Goal: Task Accomplishment & Management: Complete application form

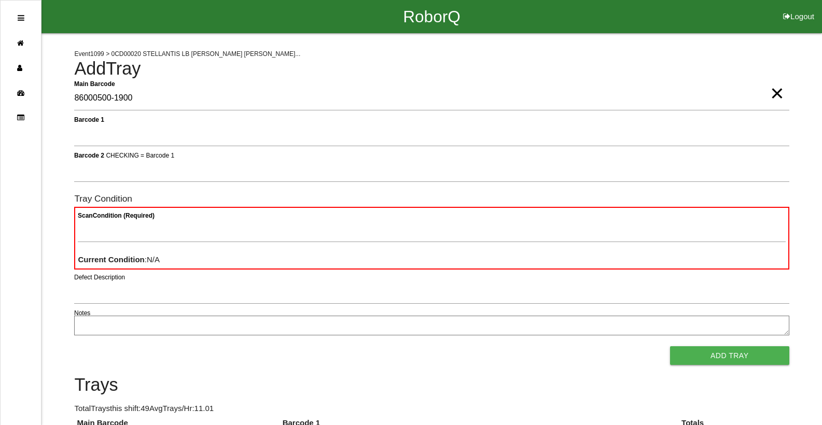
type Barcode "86000500-1900"
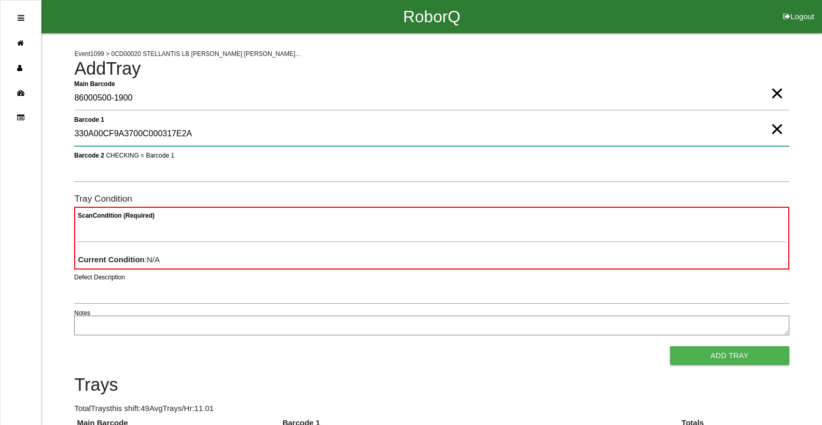
type 1 "330A00CF9A3700C000317E2A"
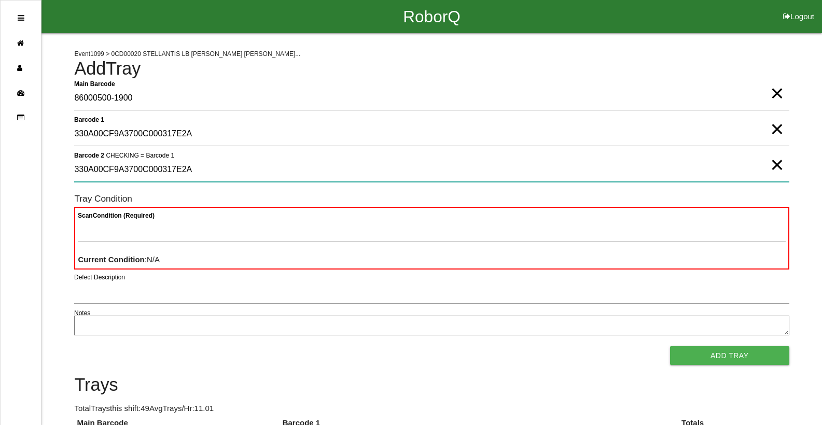
type 2 "330A00CF9A3700C000317E2A"
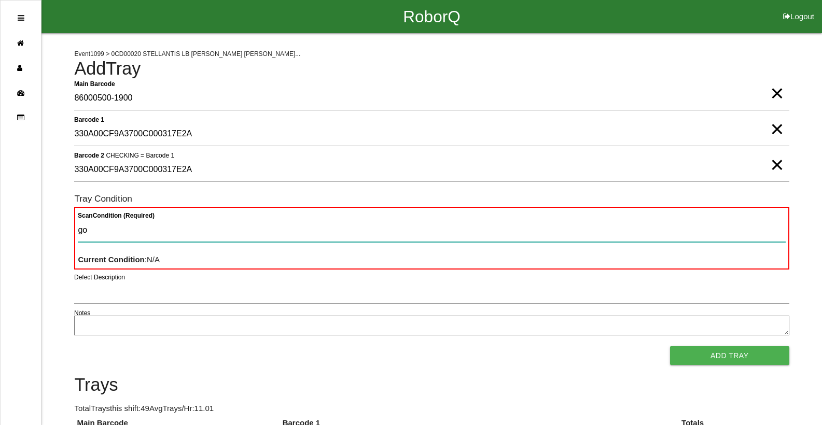
type Condition "goo"
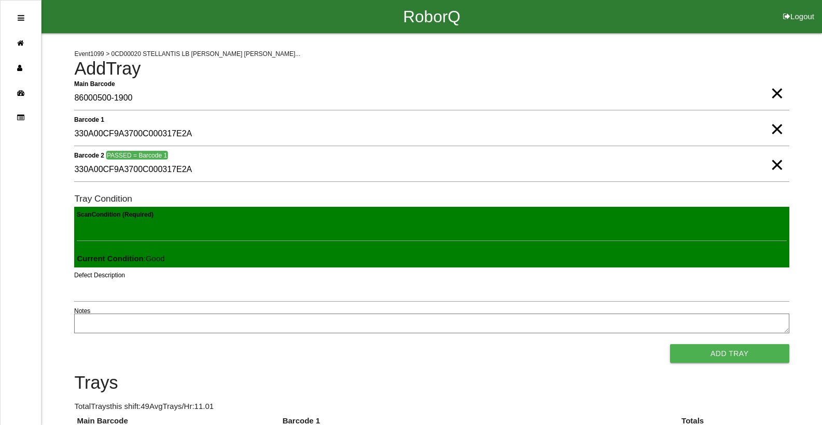
click at [670, 344] on button "Add Tray" at bounding box center [729, 353] width 119 height 19
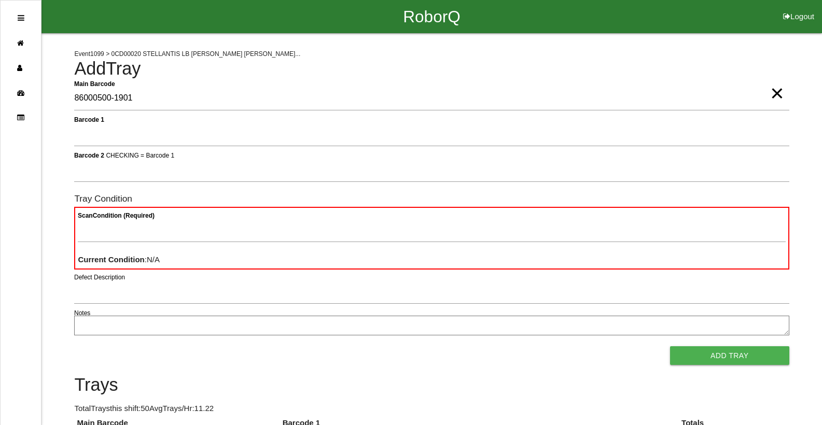
type Barcode "86000500-1901"
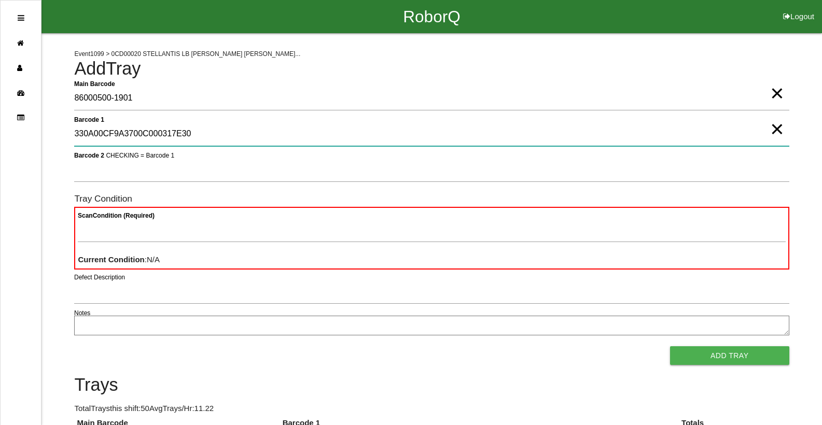
type 1 "330A00CF9A3700C000317E30"
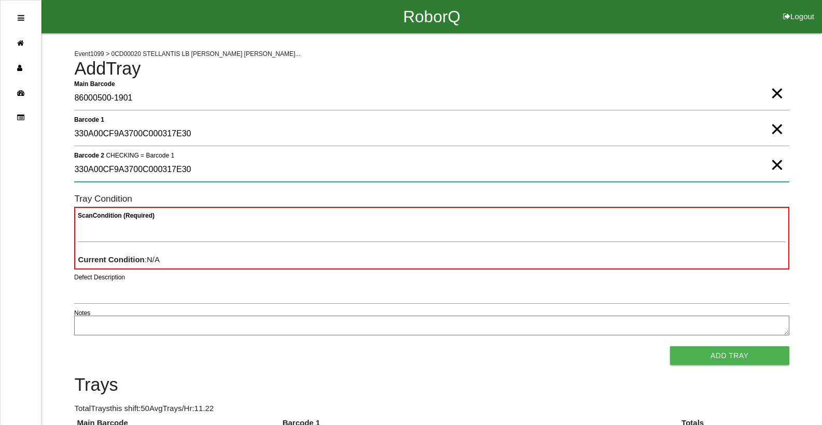
type 2 "330A00CF9A3700C000317E30"
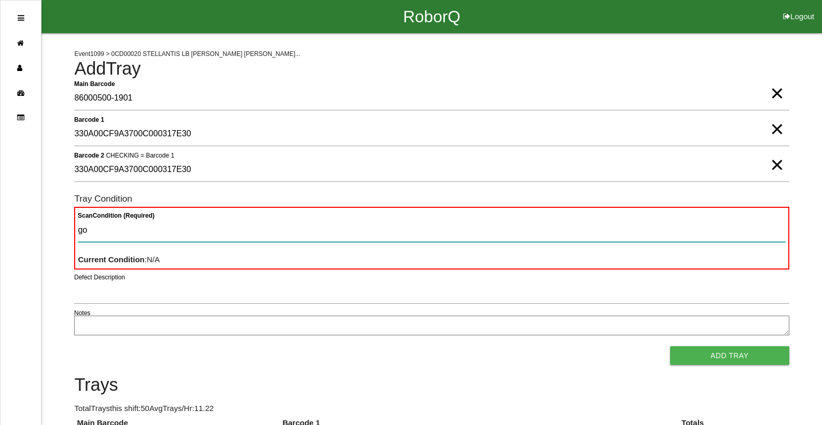
type Condition "goo"
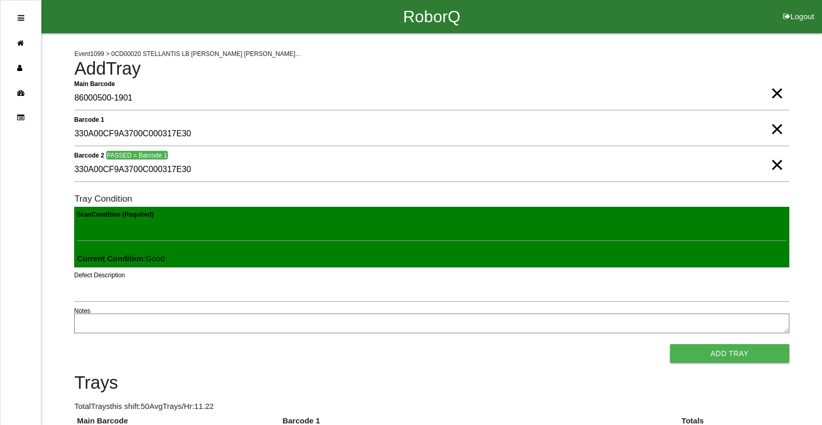
click at [670, 344] on button "Add Tray" at bounding box center [729, 353] width 119 height 19
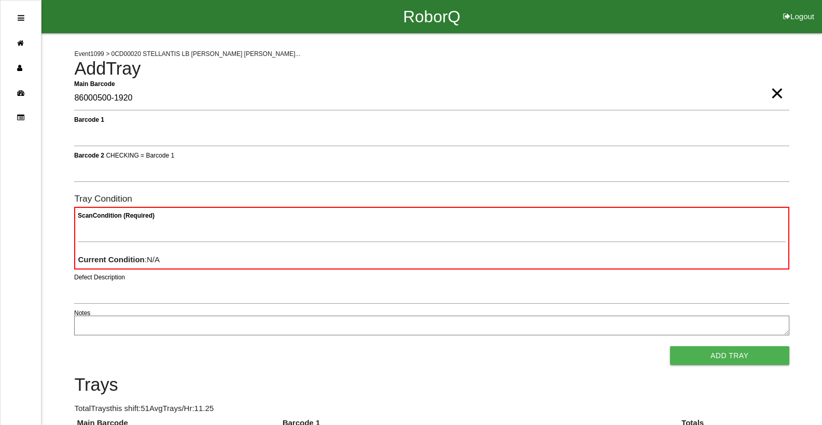
type Barcode "86000500-1920"
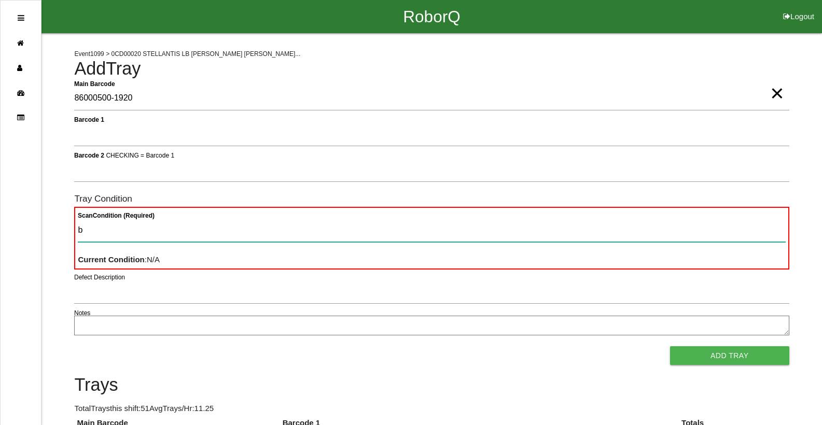
type Condition "ba"
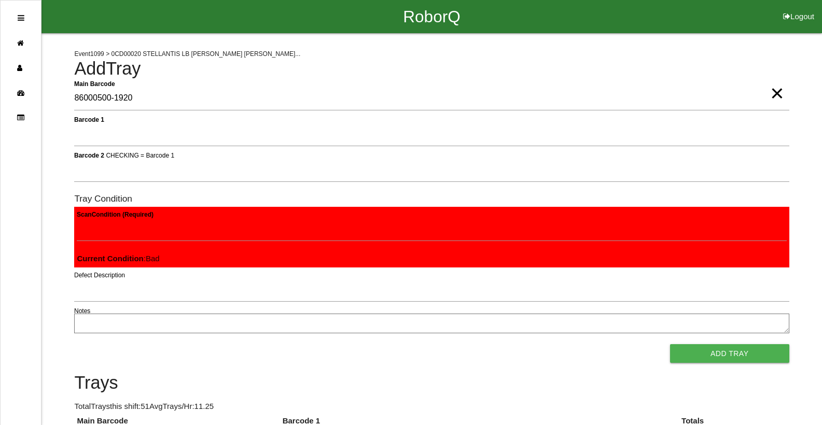
click at [670, 344] on button "Add Tray" at bounding box center [729, 353] width 119 height 19
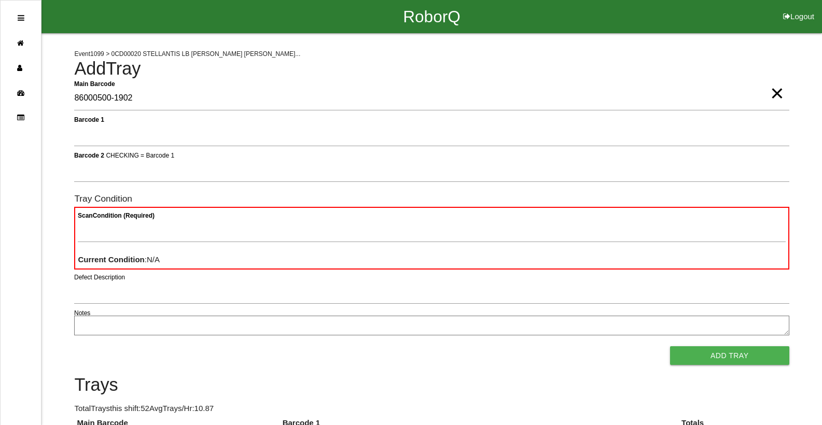
type Barcode "86000500-1902"
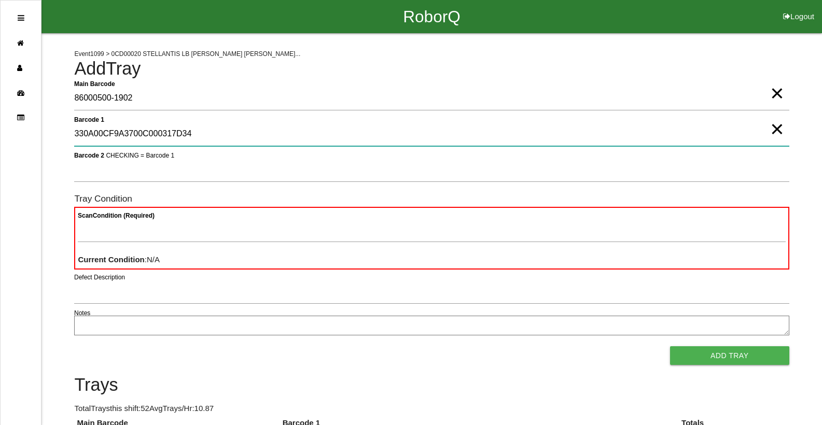
type 1 "330A00CF9A3700C000317D34"
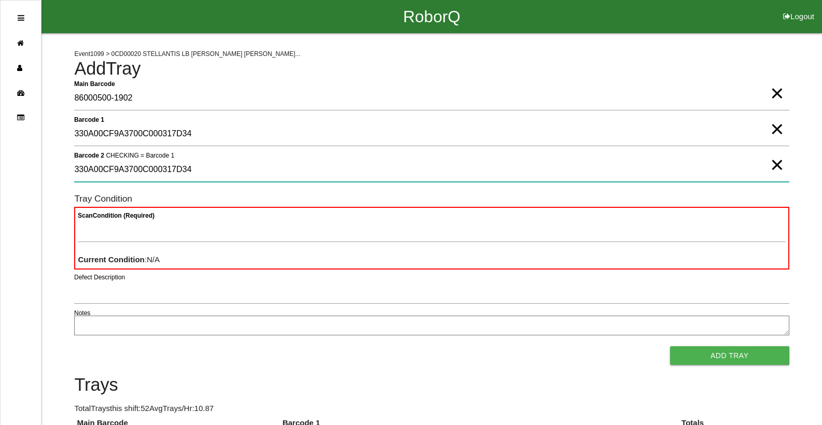
type 2 "330A00CF9A3700C000317D34"
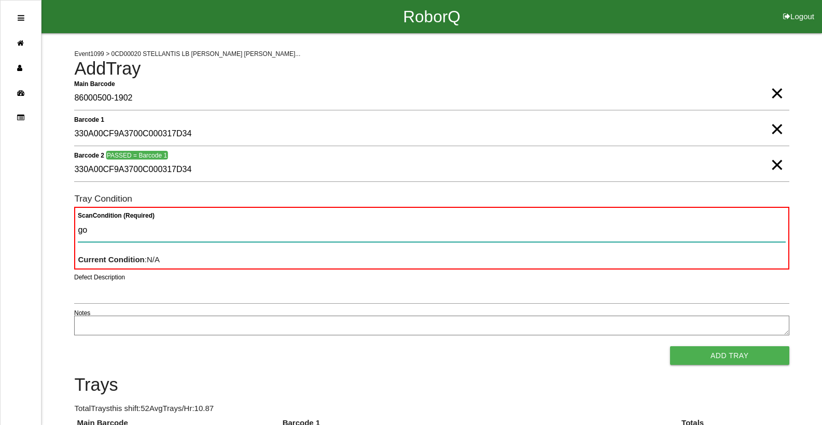
type Condition "goo"
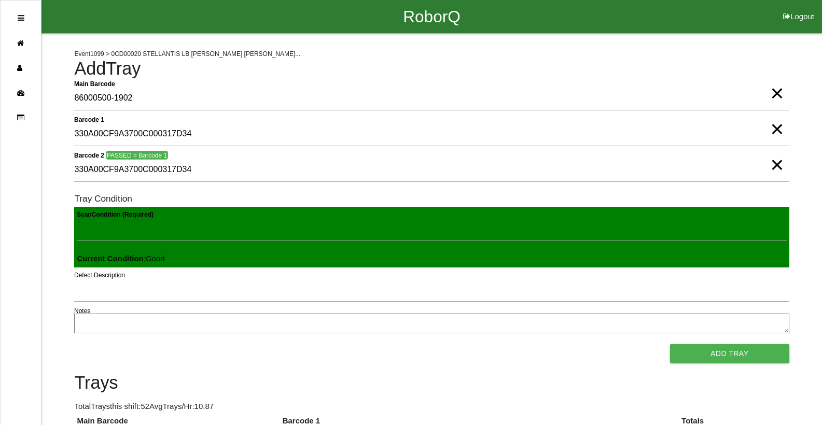
click at [670, 344] on button "Add Tray" at bounding box center [729, 353] width 119 height 19
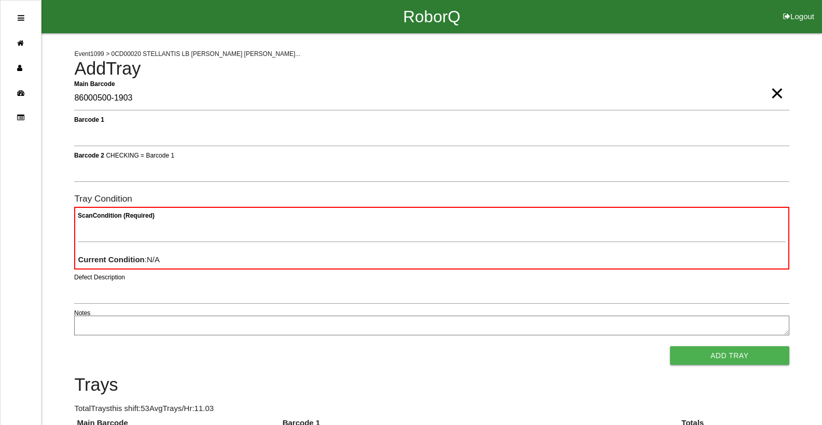
type Barcode "86000500-1903"
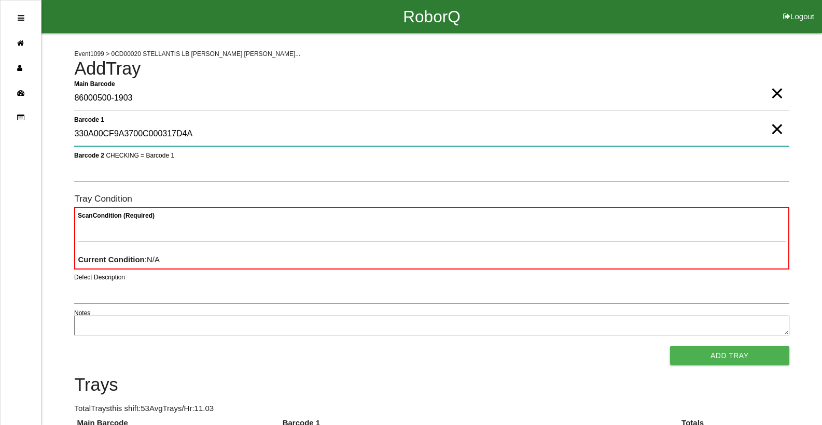
type 1 "330A00CF9A3700C000317D4A"
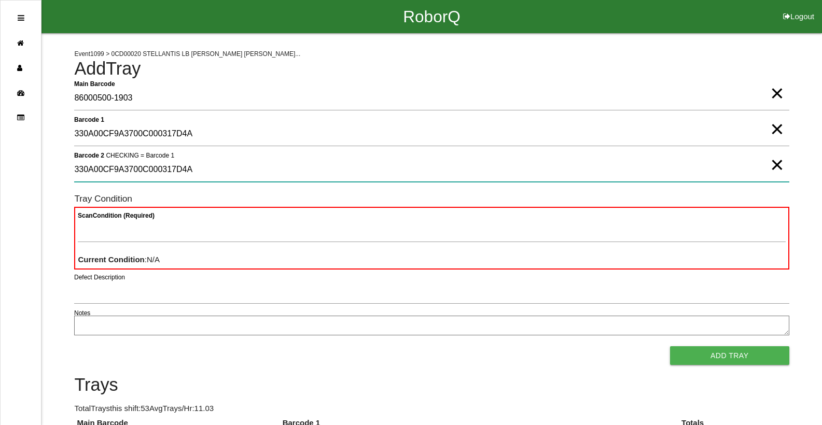
type 2 "330A00CF9A3700C000317D4A"
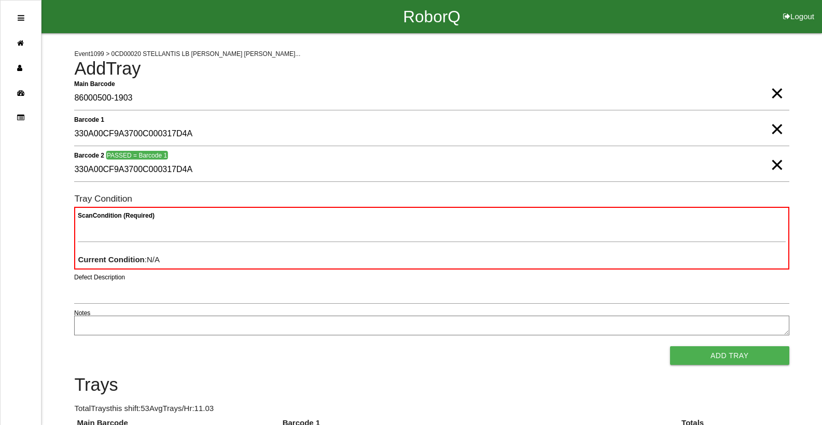
click at [779, 165] on span "×" at bounding box center [776, 154] width 13 height 21
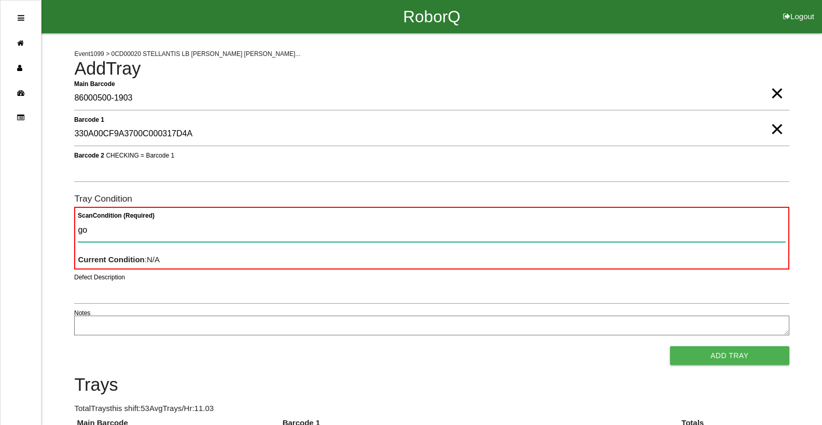
type Condition "goo"
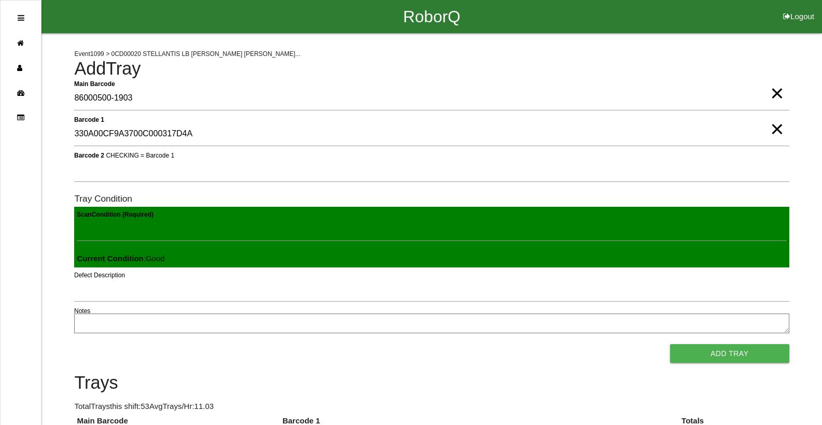
click at [670, 344] on button "Add Tray" at bounding box center [729, 353] width 119 height 19
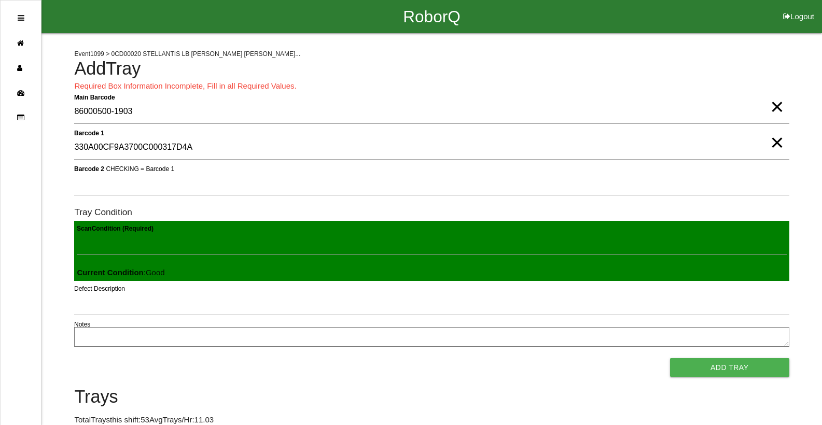
click at [776, 143] on span "×" at bounding box center [776, 132] width 13 height 21
click at [775, 107] on span "×" at bounding box center [776, 96] width 13 height 21
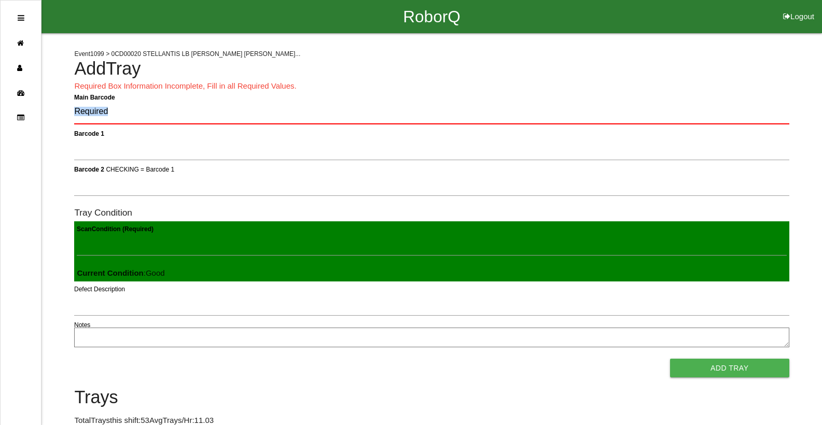
click at [723, 129] on form "Main Barcode Barcode 1 Barcode 2 CHECKING = Barcode 1 Tray Condition Scan Condi…" at bounding box center [431, 238] width 714 height 277
drag, startPoint x: 723, startPoint y: 129, endPoint x: 696, endPoint y: 119, distance: 29.2
click at [727, 118] on Barcode "Main Barcode" at bounding box center [431, 112] width 714 height 24
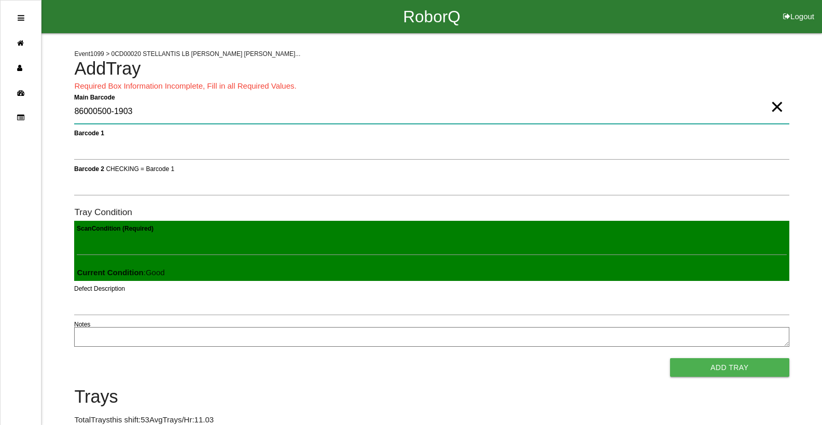
type Barcode "86000500-1903"
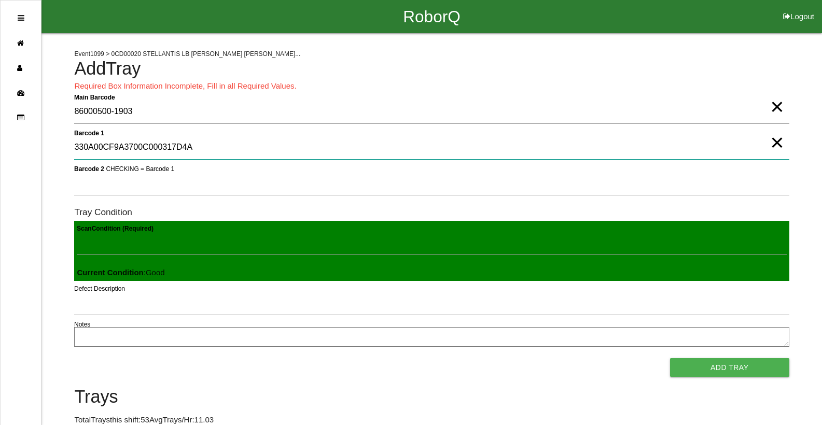
type 1 "330A00CF9A3700C000317D4A"
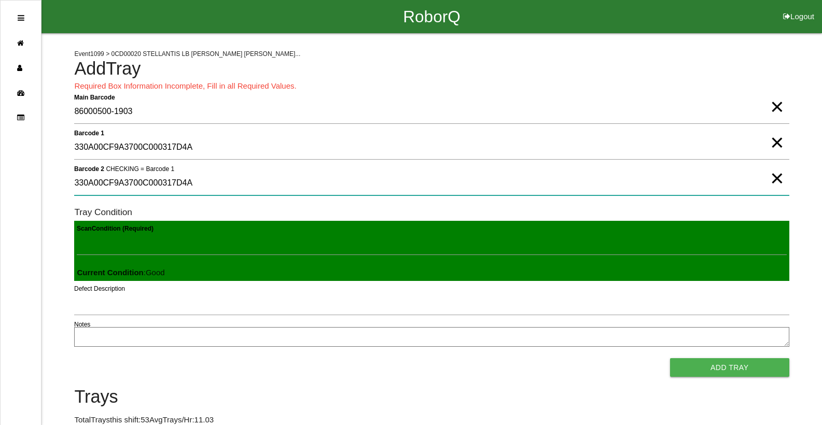
type 2 "330A00CF9A3700C000317D4A"
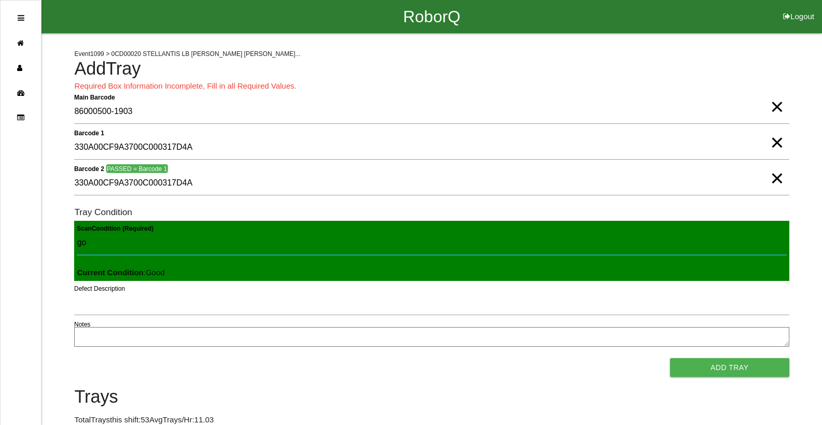
type Condition "goo"
click at [670, 358] on button "Add Tray" at bounding box center [729, 367] width 119 height 19
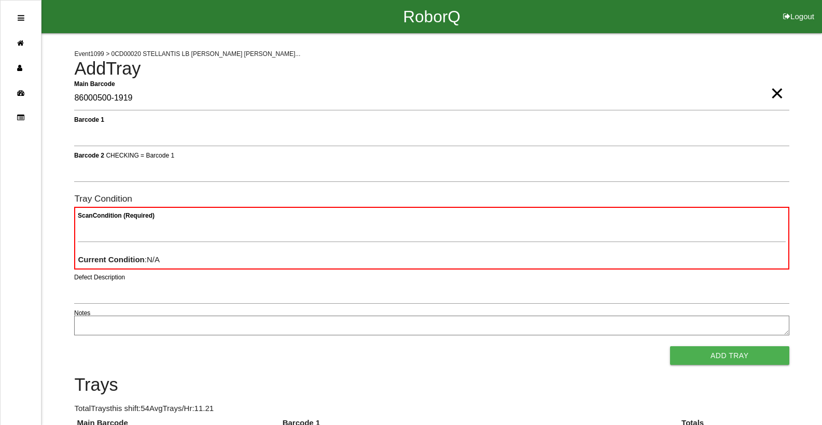
type Barcode "86000500-1919"
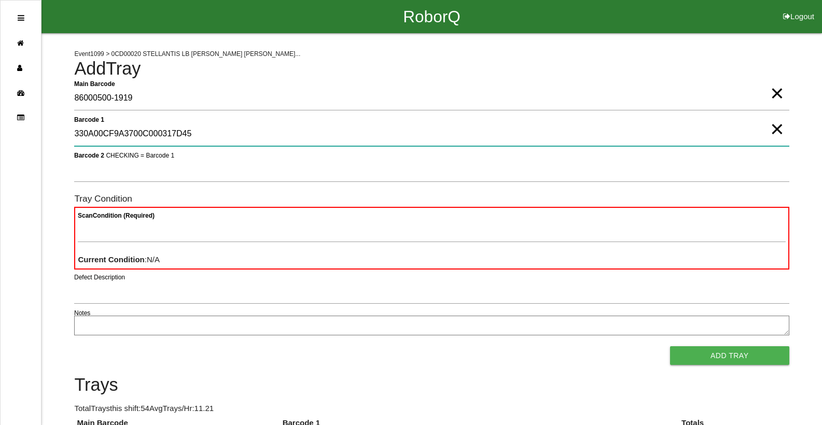
type 1 "330A00CF9A3700C000317D45"
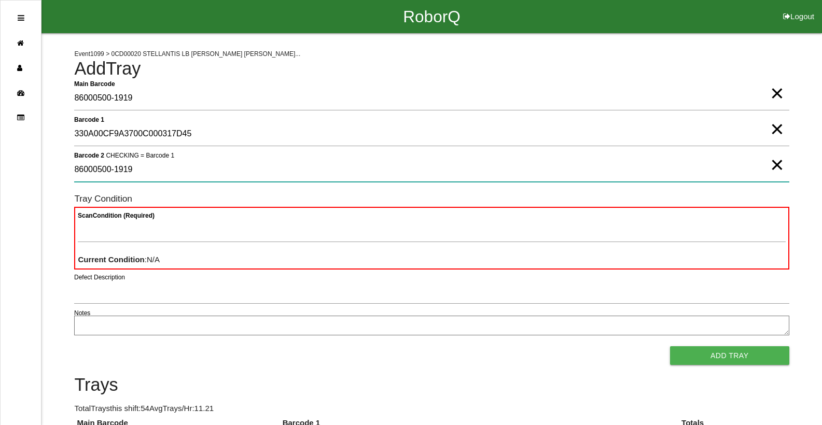
type 2 "86000500-1919"
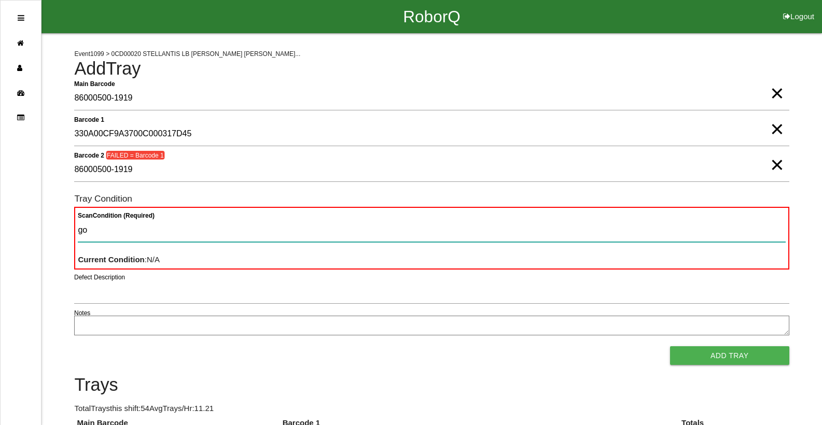
type Condition "goo"
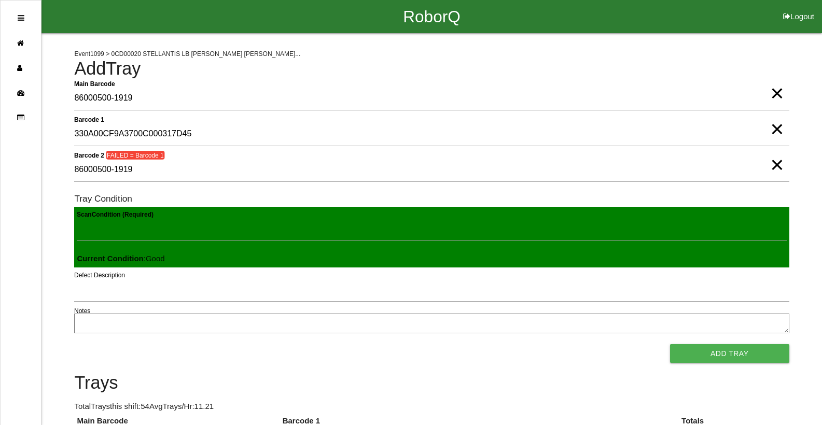
click at [670, 344] on button "Add Tray" at bounding box center [729, 353] width 119 height 19
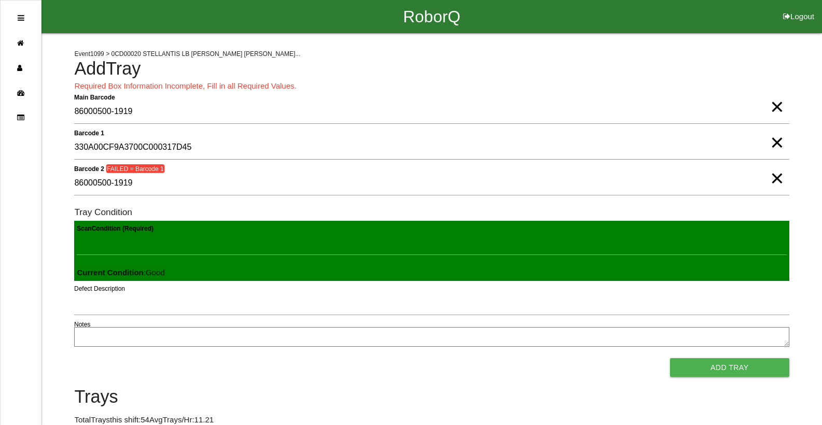
click at [778, 143] on span "×" at bounding box center [776, 132] width 13 height 21
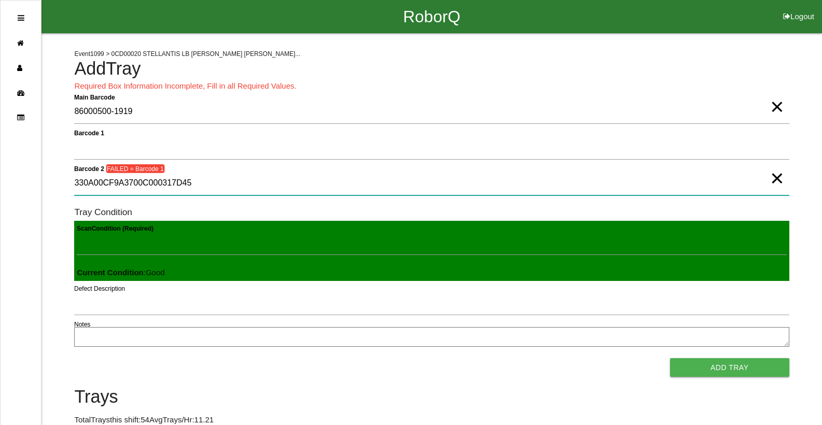
type 2 "330A00CF9A3700C000317D45"
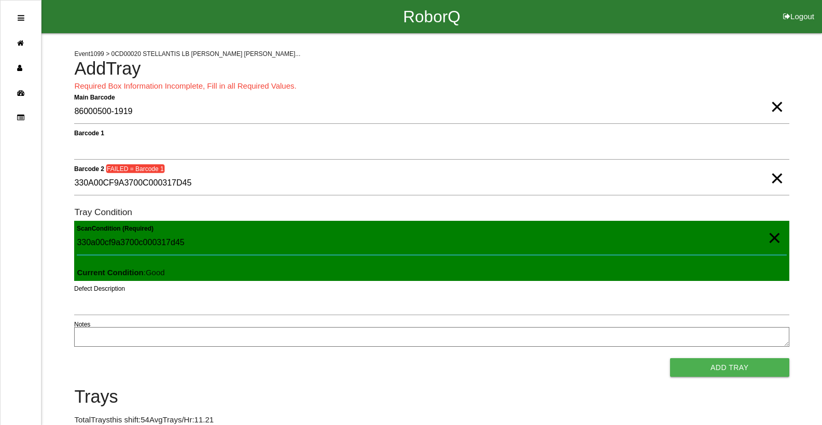
type Condition "330a00cf9a3700c000317d45"
click at [771, 236] on span "×" at bounding box center [773, 227] width 13 height 21
click at [776, 174] on span "×" at bounding box center [776, 168] width 13 height 21
click at [772, 107] on span "×" at bounding box center [776, 96] width 13 height 21
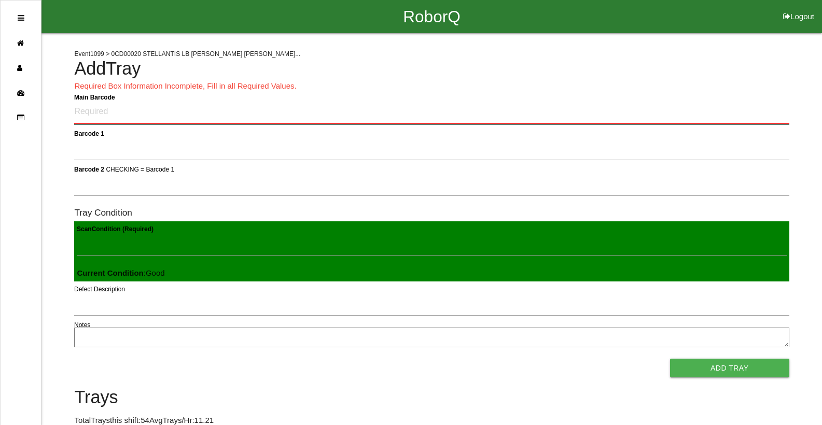
click at [773, 114] on Barcode "Main Barcode" at bounding box center [431, 112] width 714 height 24
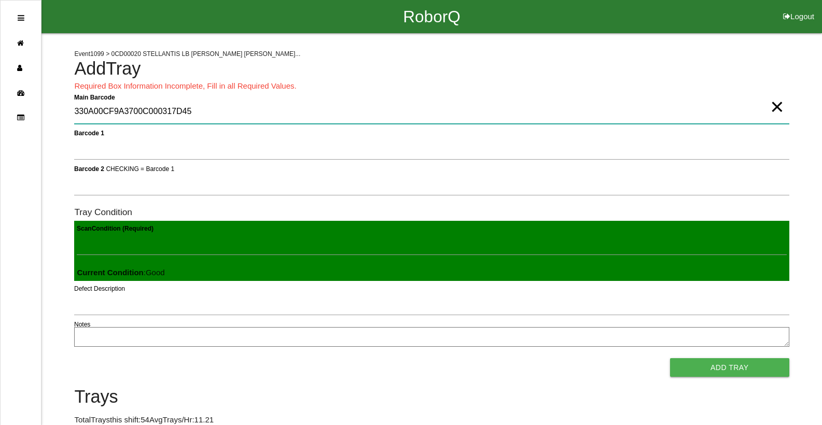
type Barcode "330A00CF9A3700C000317D45"
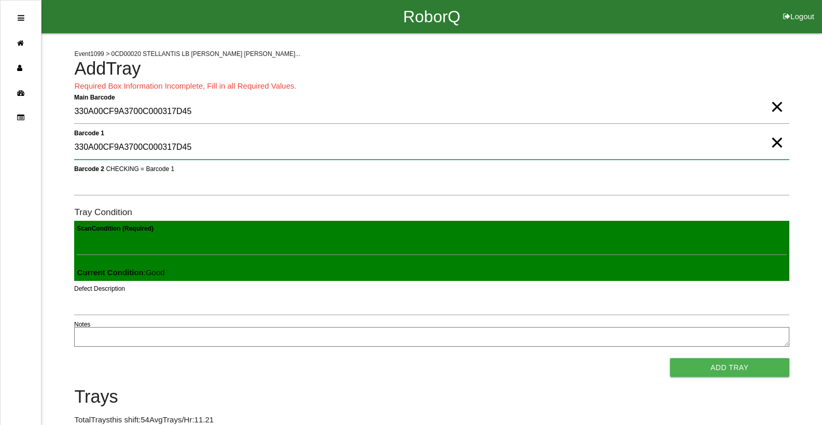
type 1 "330A00CF9A3700C000317D45"
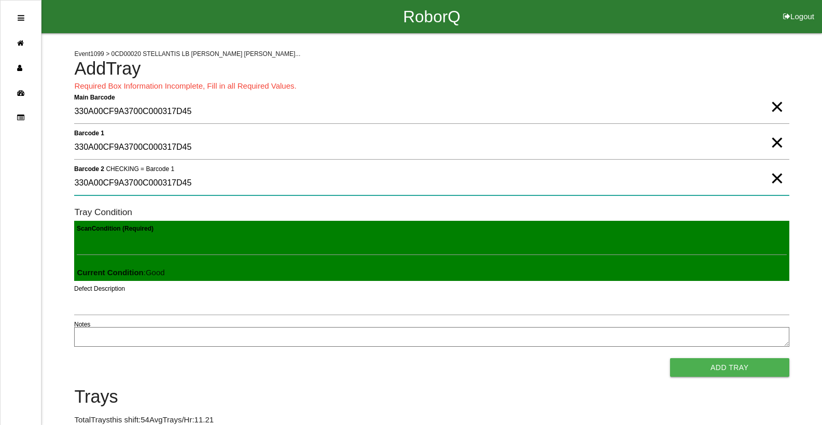
type 2 "330A00CF9A3700C000317D45"
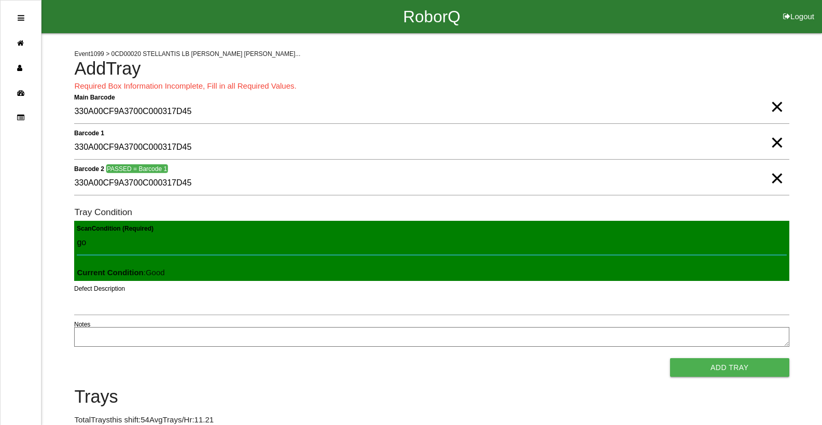
type Condition "goo"
click at [670, 358] on button "Add Tray" at bounding box center [729, 367] width 119 height 19
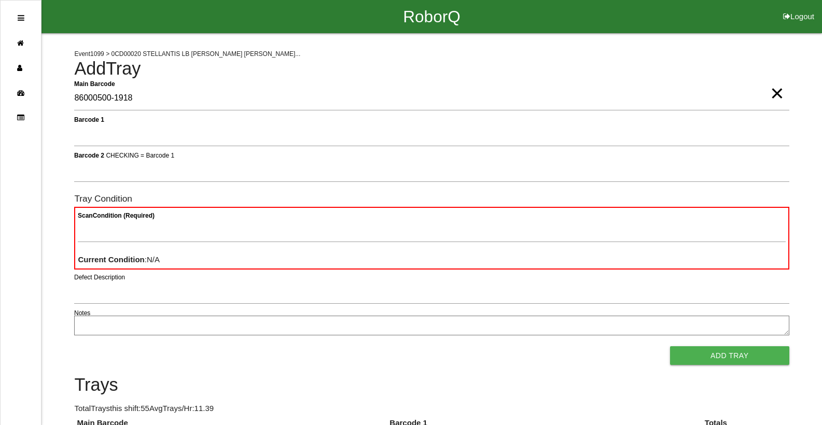
type Barcode "86000500-1918"
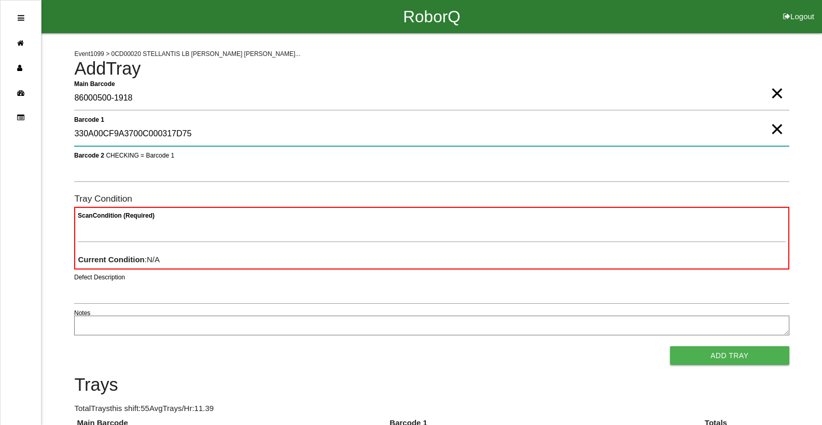
type 1 "330A00CF9A3700C000317D75"
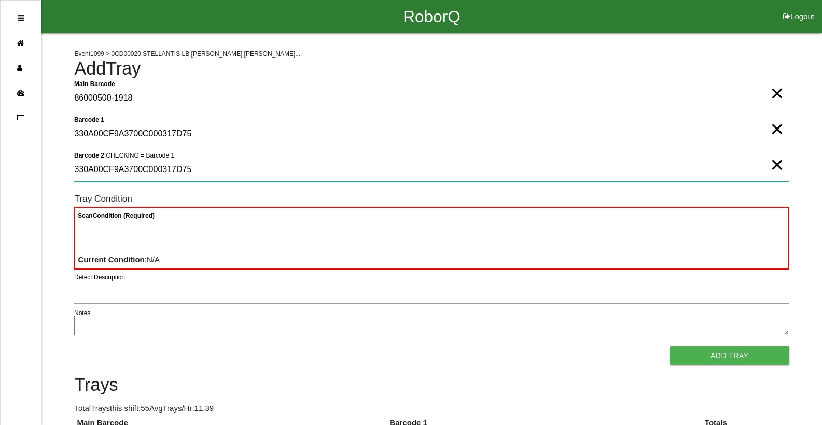
type 2 "330A00CF9A3700C000317D75"
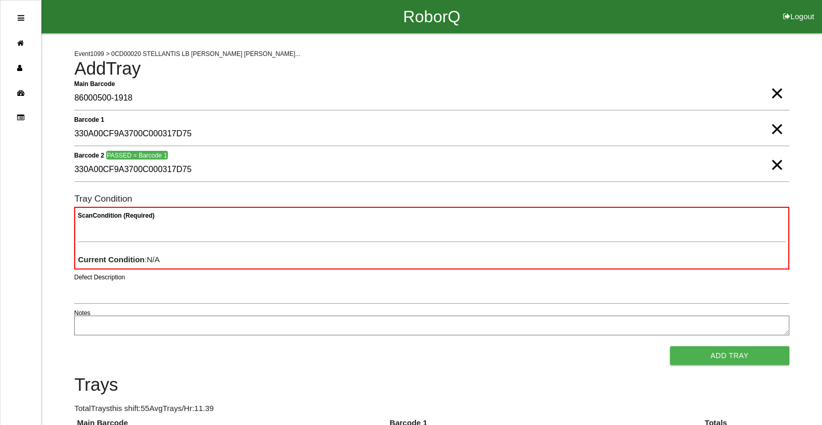
click at [770, 165] on span "×" at bounding box center [776, 154] width 13 height 21
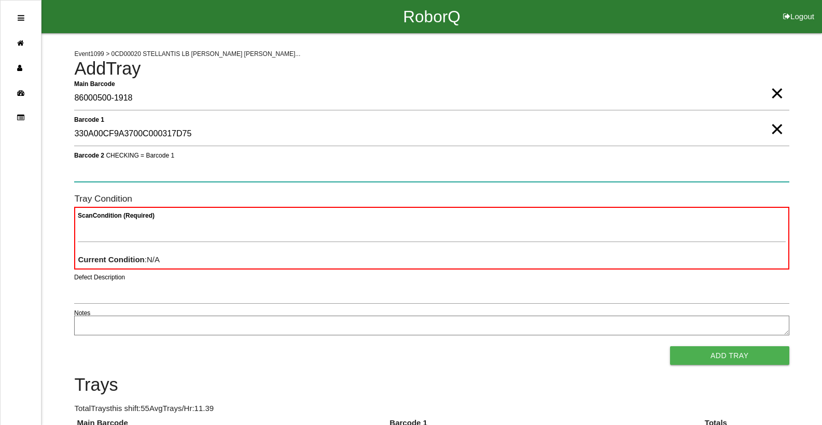
click at [770, 170] on 2 "Barcode 2 CHECKING = Barcode 1" at bounding box center [431, 170] width 714 height 24
type 2 "330A00CF9A3700C000317D75"
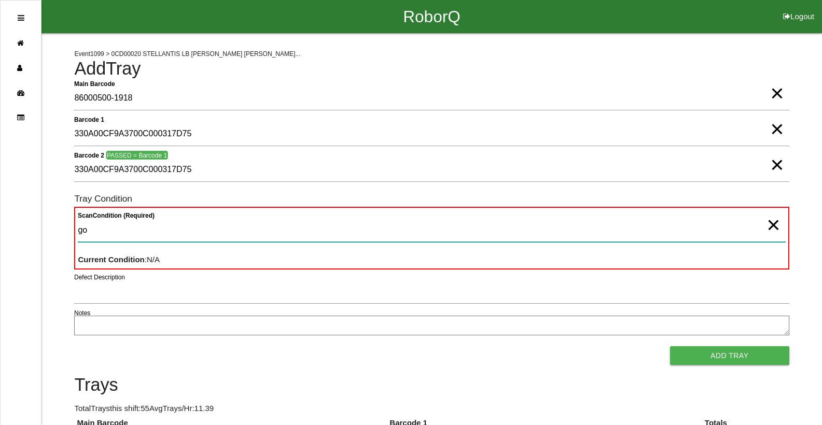
type Condition "goo"
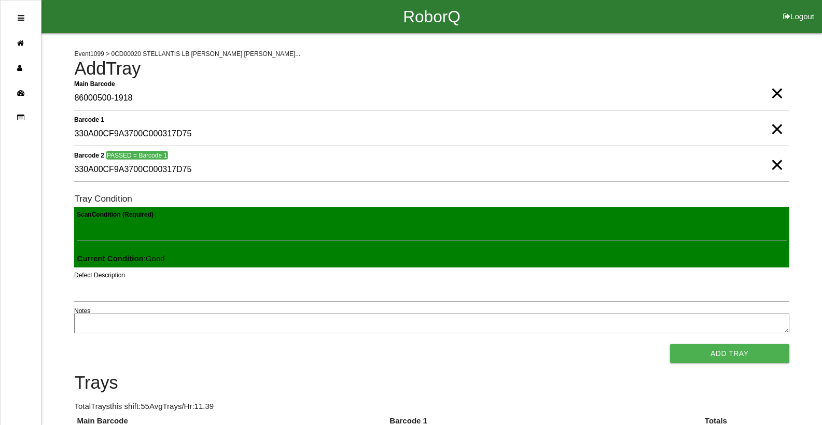
click at [670, 344] on button "Add Tray" at bounding box center [729, 353] width 119 height 19
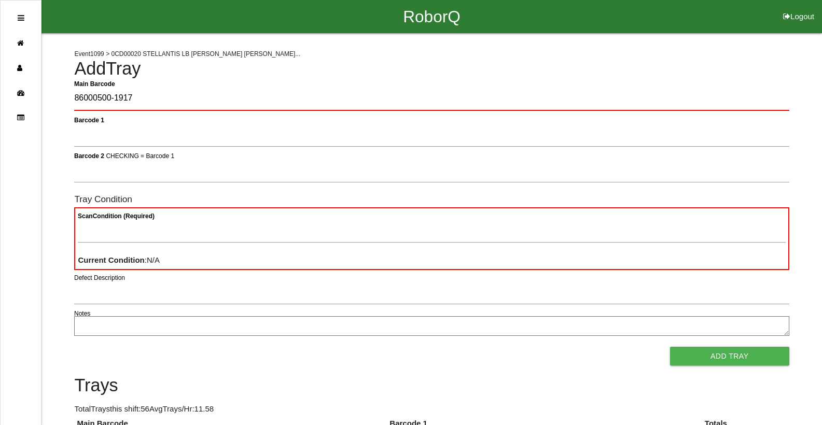
type Barcode "86000500-1917"
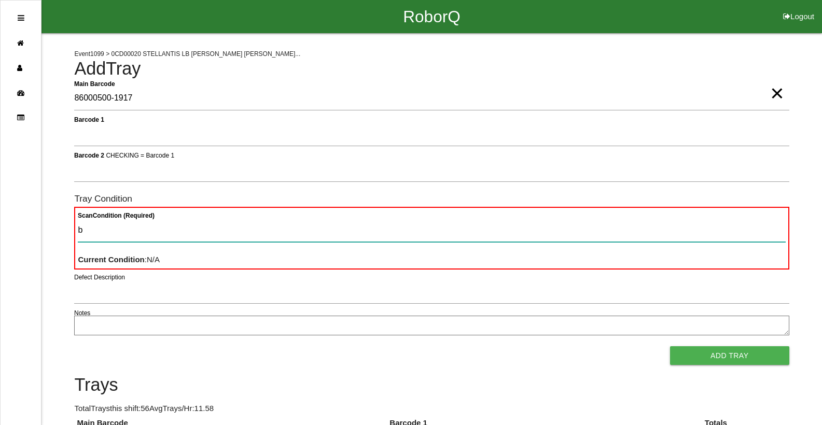
type Condition "ba"
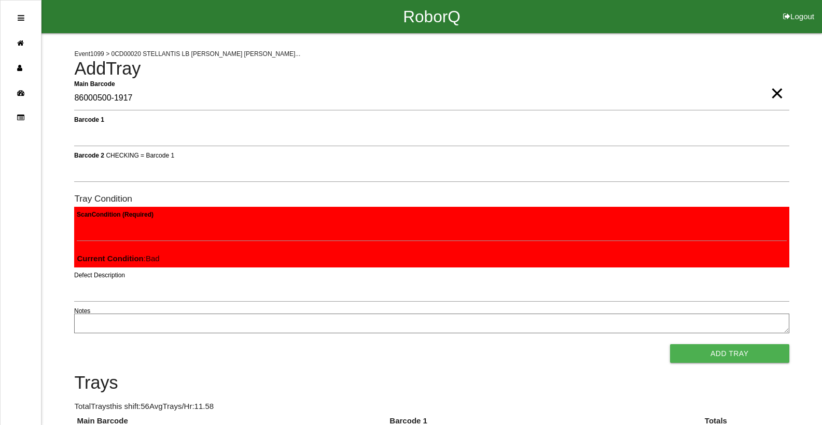
click at [670, 344] on button "Add Tray" at bounding box center [729, 353] width 119 height 19
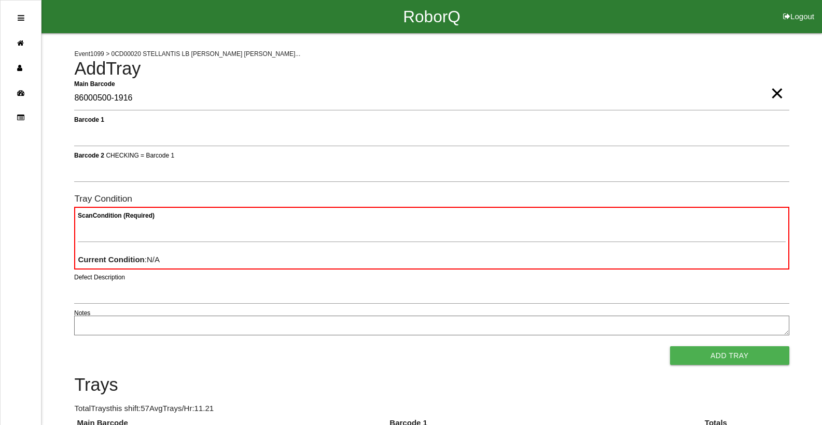
type Barcode "86000500-1916"
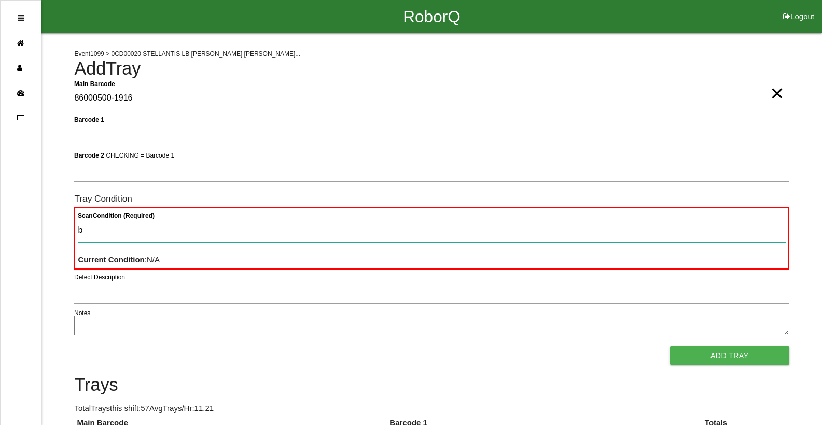
type Condition "ba"
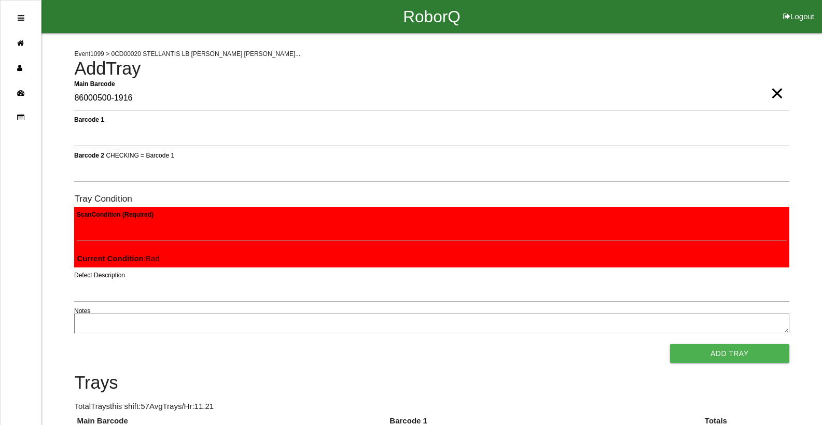
click button "Add Tray" at bounding box center [729, 353] width 119 height 19
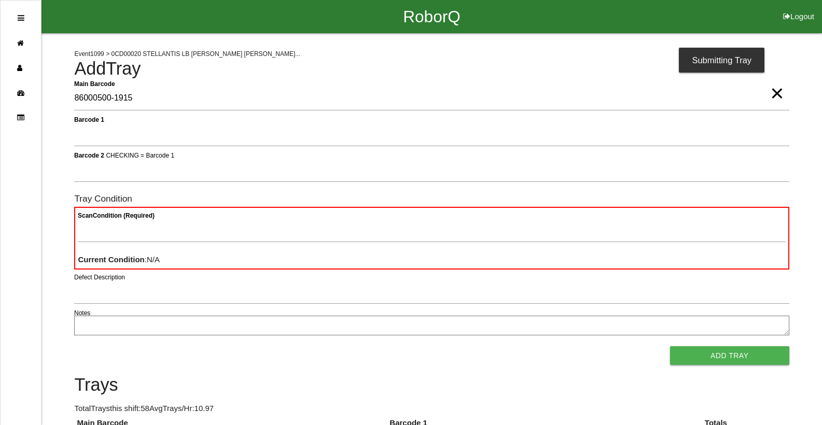
type Barcode "86000500-1915"
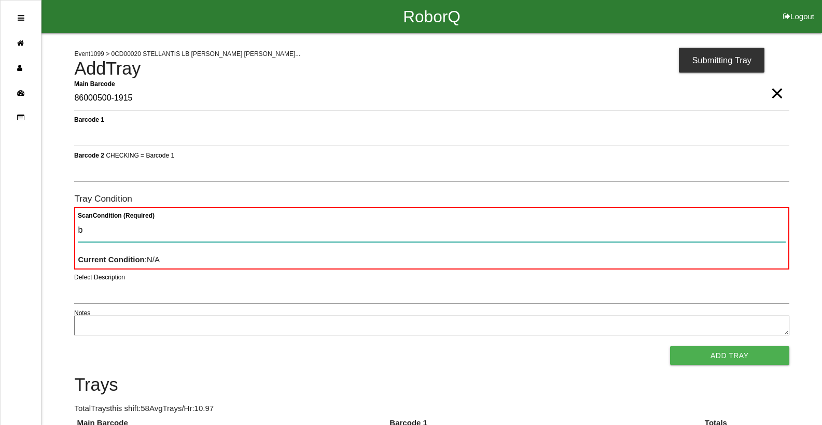
type Condition "ba"
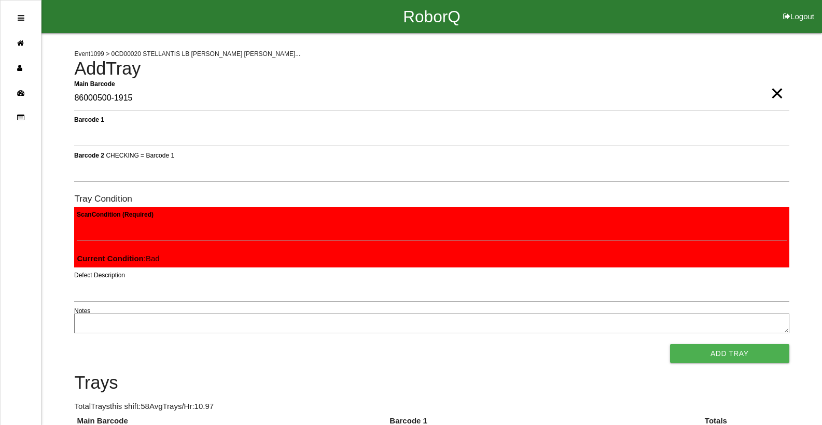
click at [670, 344] on button "Add Tray" at bounding box center [729, 353] width 119 height 19
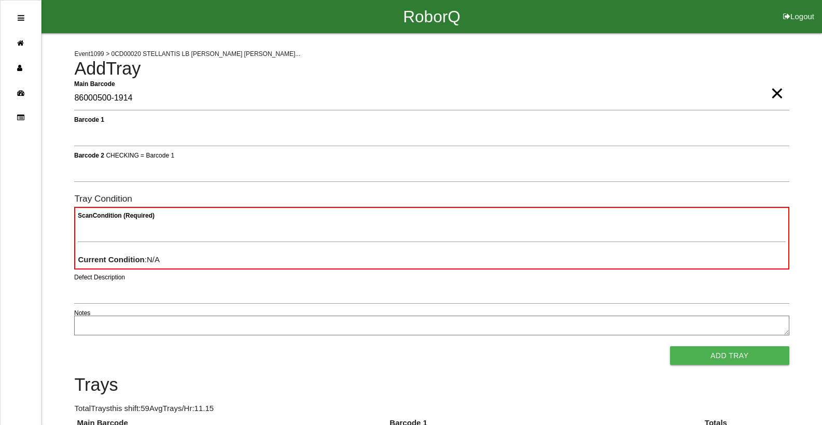
type Barcode "86000500-1914"
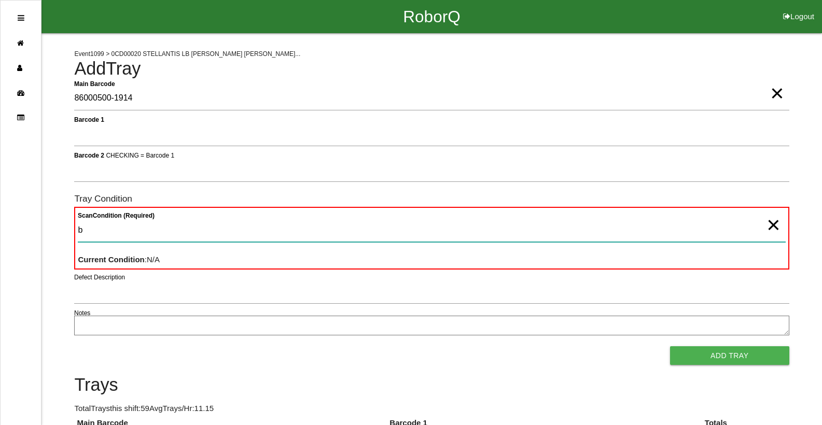
type Condition "ba"
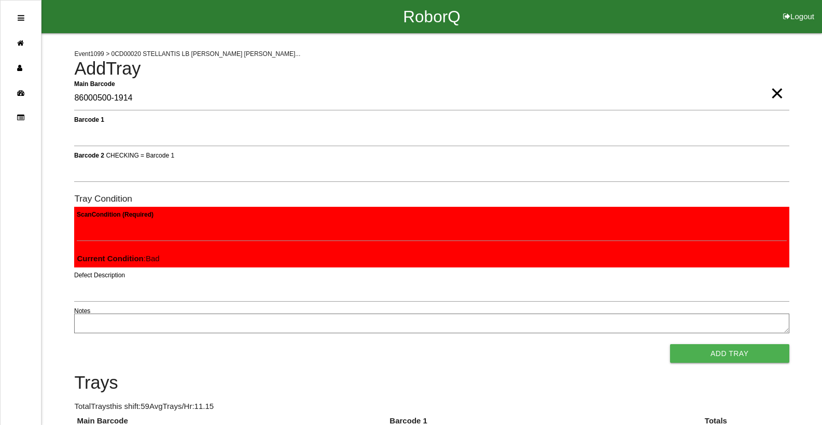
click button "Add Tray" at bounding box center [729, 353] width 119 height 19
